Goal: Task Accomplishment & Management: Manage account settings

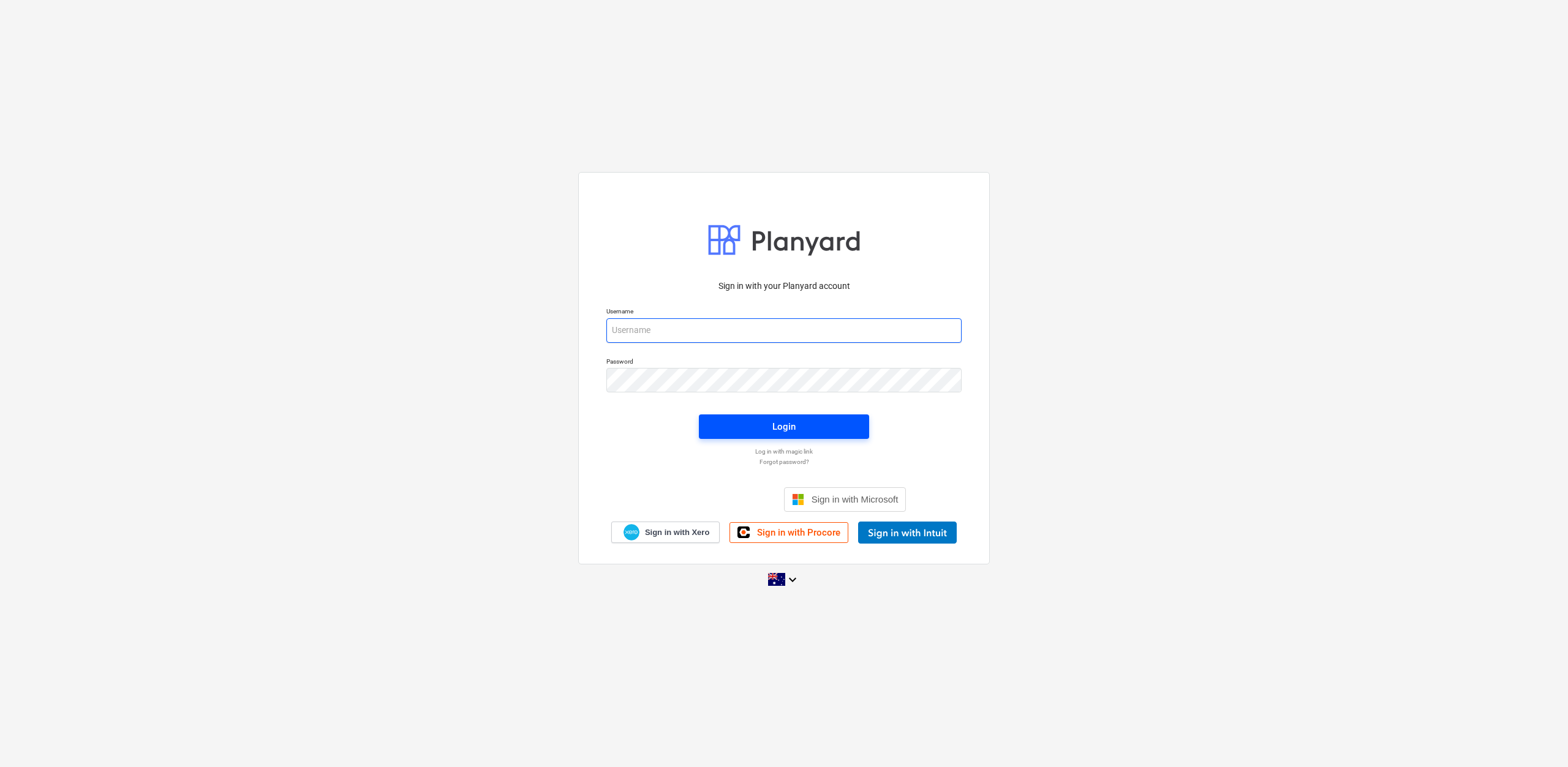
type input "[EMAIL_ADDRESS][DOMAIN_NAME]"
click at [795, 426] on div "Login" at bounding box center [784, 426] width 23 height 16
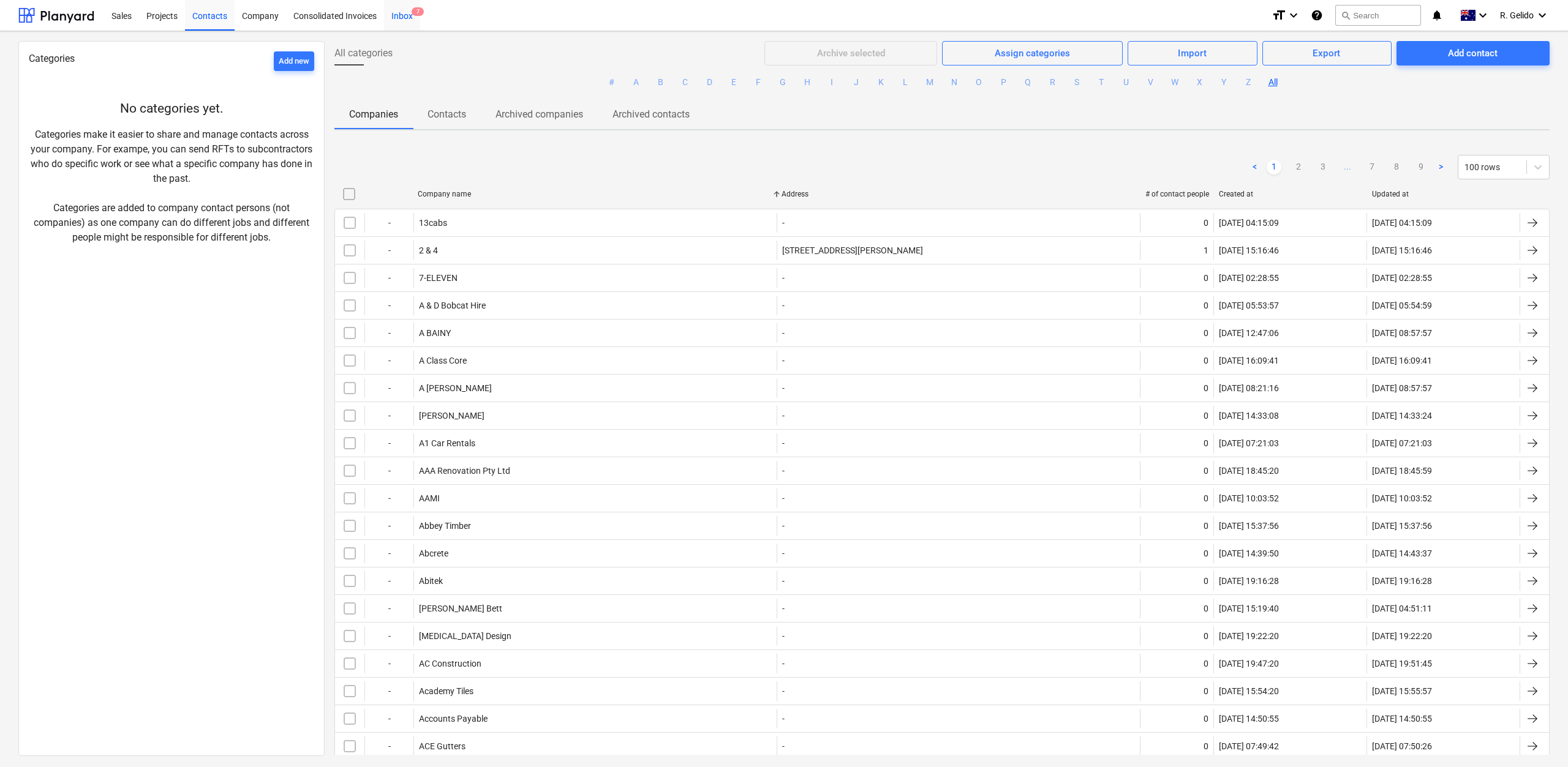
click at [406, 7] on div "Inbox 7" at bounding box center [402, 15] width 36 height 31
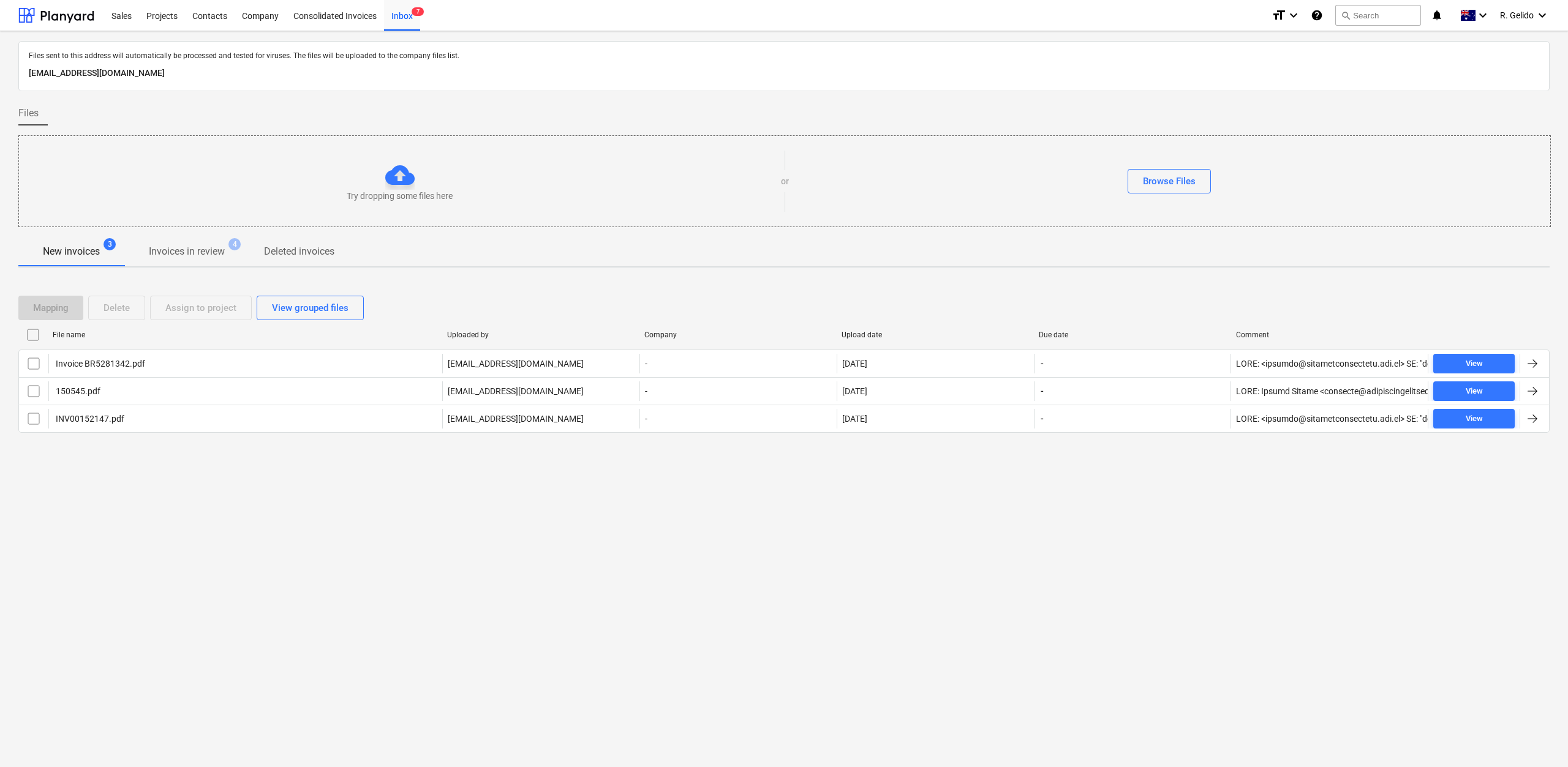
click at [274, 539] on div "Files sent to this address will automatically be processed and tested for virus…" at bounding box center [784, 399] width 1568 height 736
click at [72, 249] on p "New invoices" at bounding box center [71, 251] width 57 height 15
click at [204, 249] on p "Invoices in review" at bounding box center [187, 251] width 76 height 15
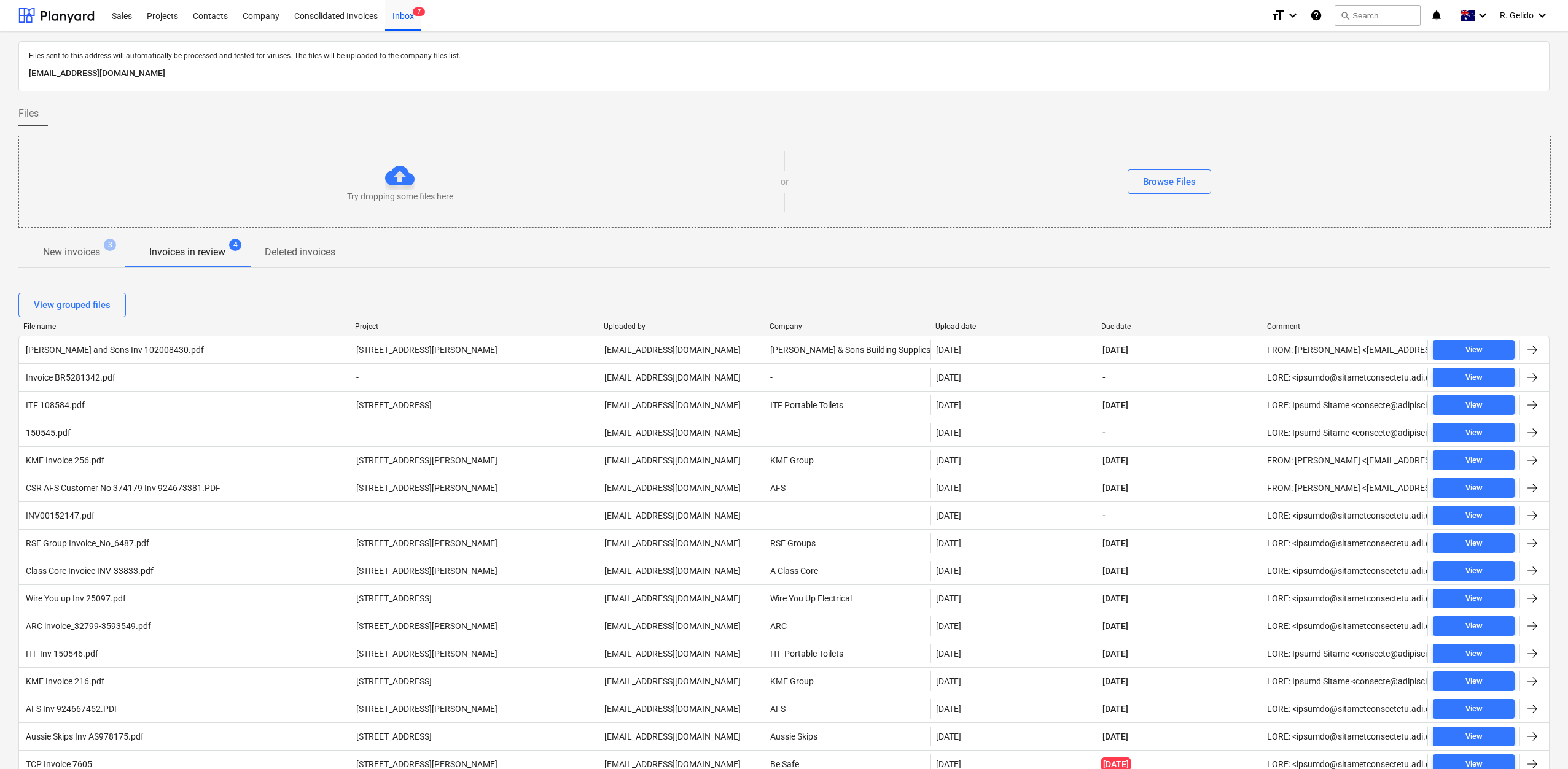
click at [74, 236] on div at bounding box center [784, 232] width 1531 height 10
click at [74, 258] on p "New invoices" at bounding box center [71, 252] width 57 height 15
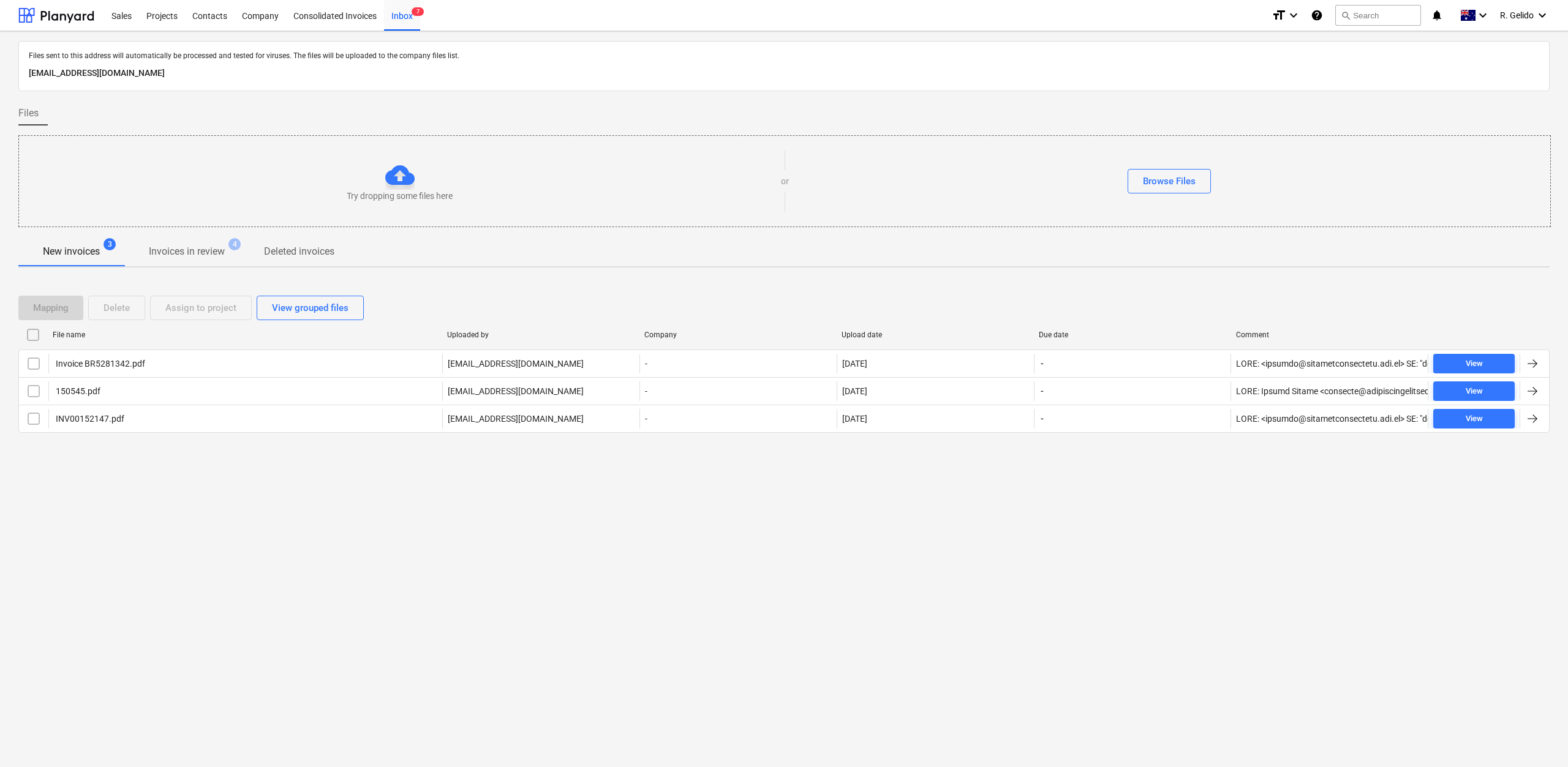
click at [215, 253] on p "Invoices in review" at bounding box center [187, 251] width 76 height 15
